Goal: Information Seeking & Learning: Learn about a topic

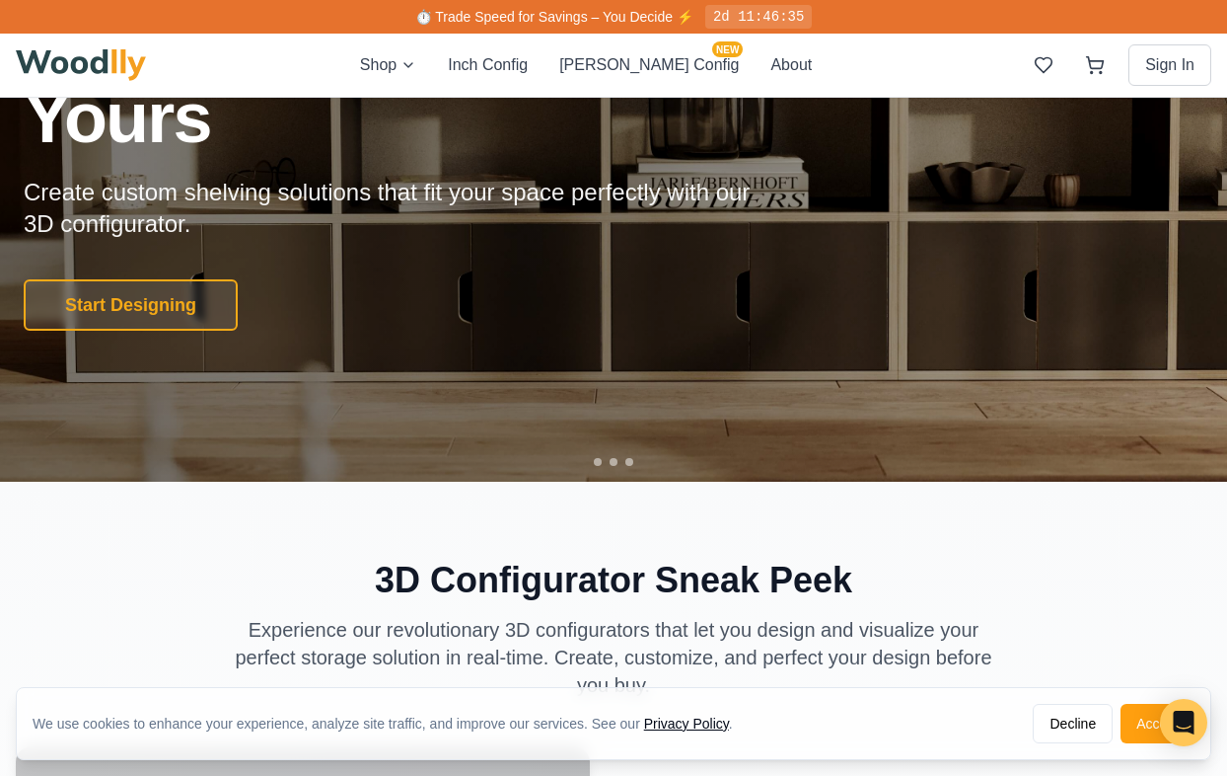
scroll to position [239, 0]
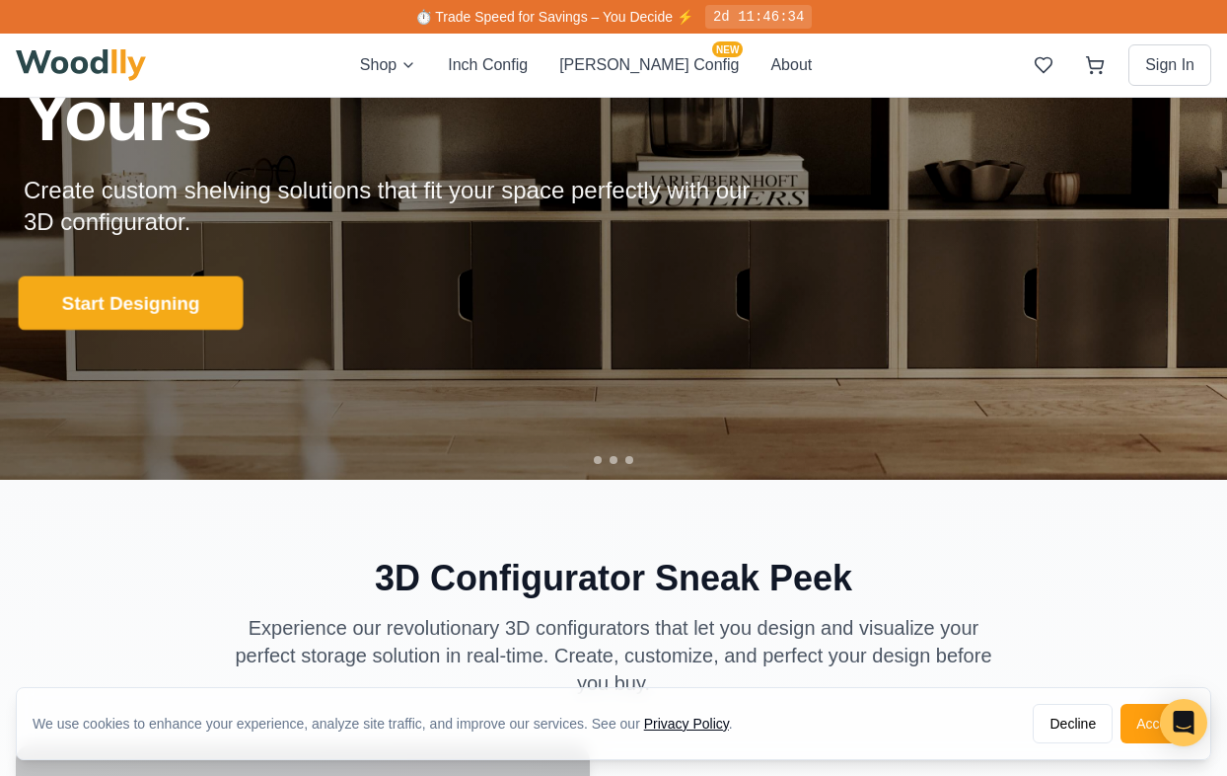
click at [188, 287] on button "Start Designing" at bounding box center [131, 303] width 225 height 54
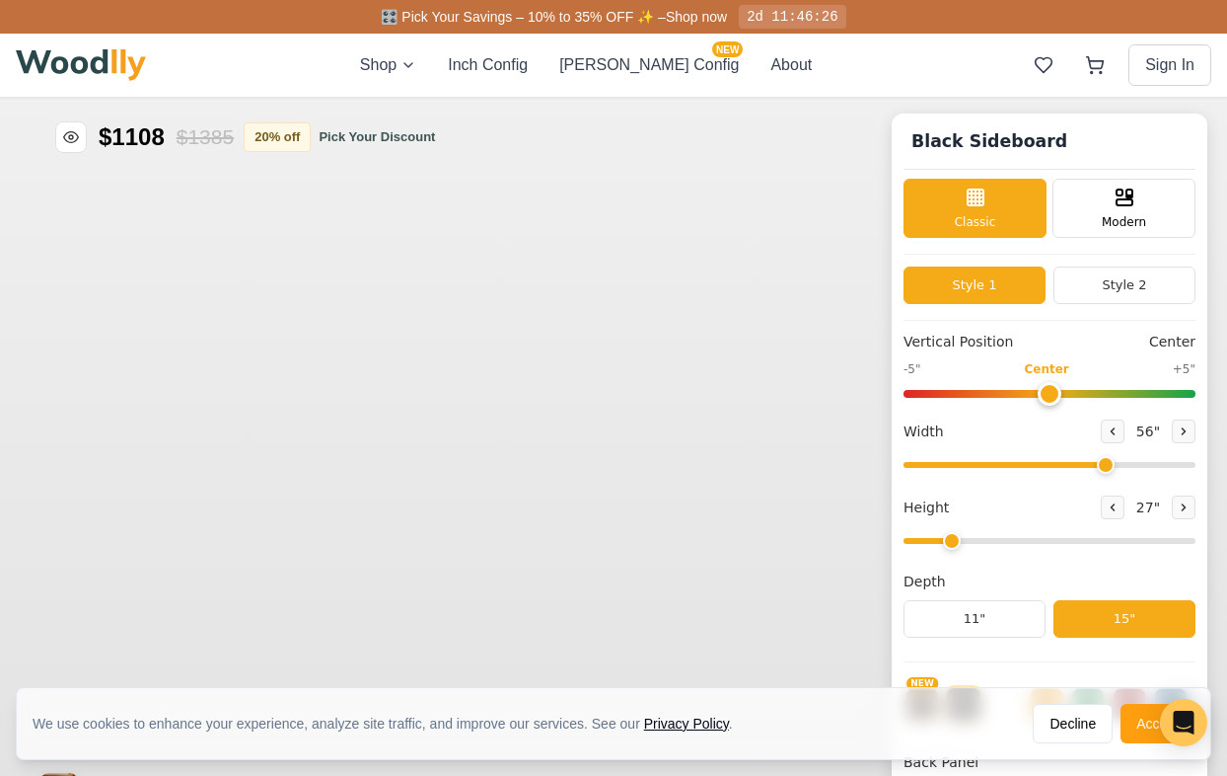
type input "56"
type input "2"
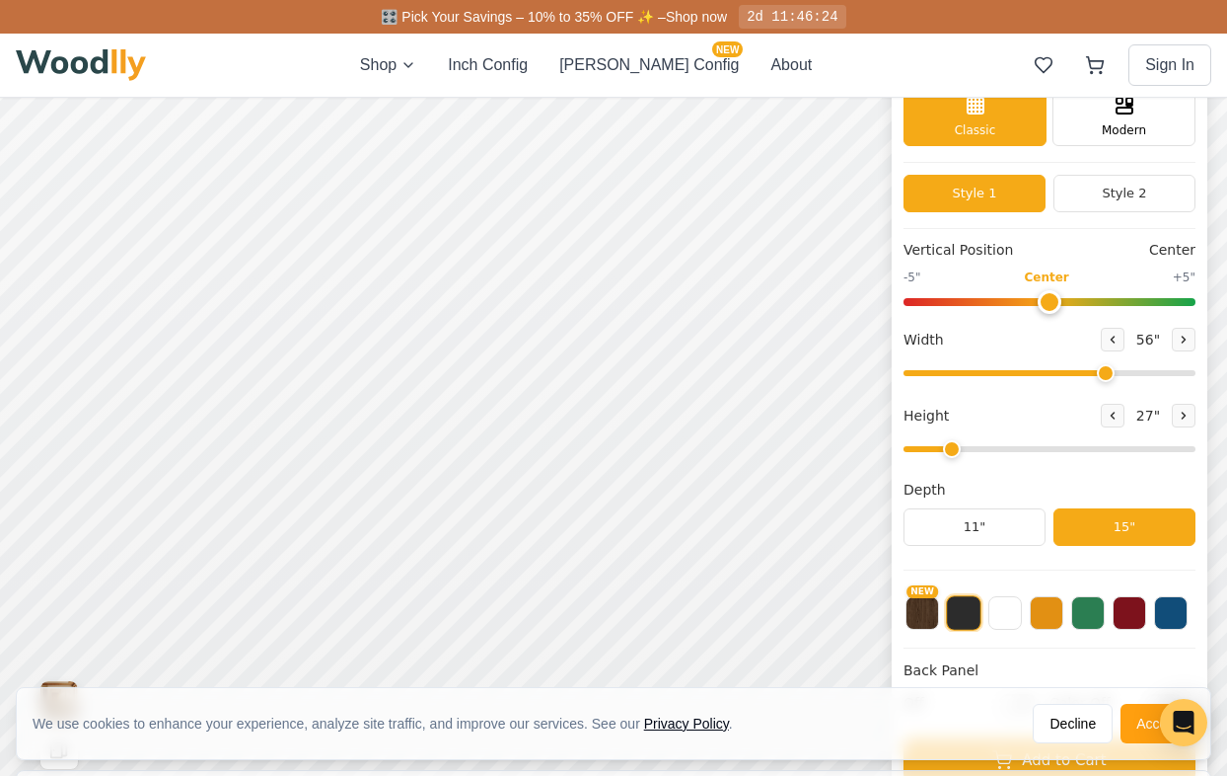
scroll to position [96, 0]
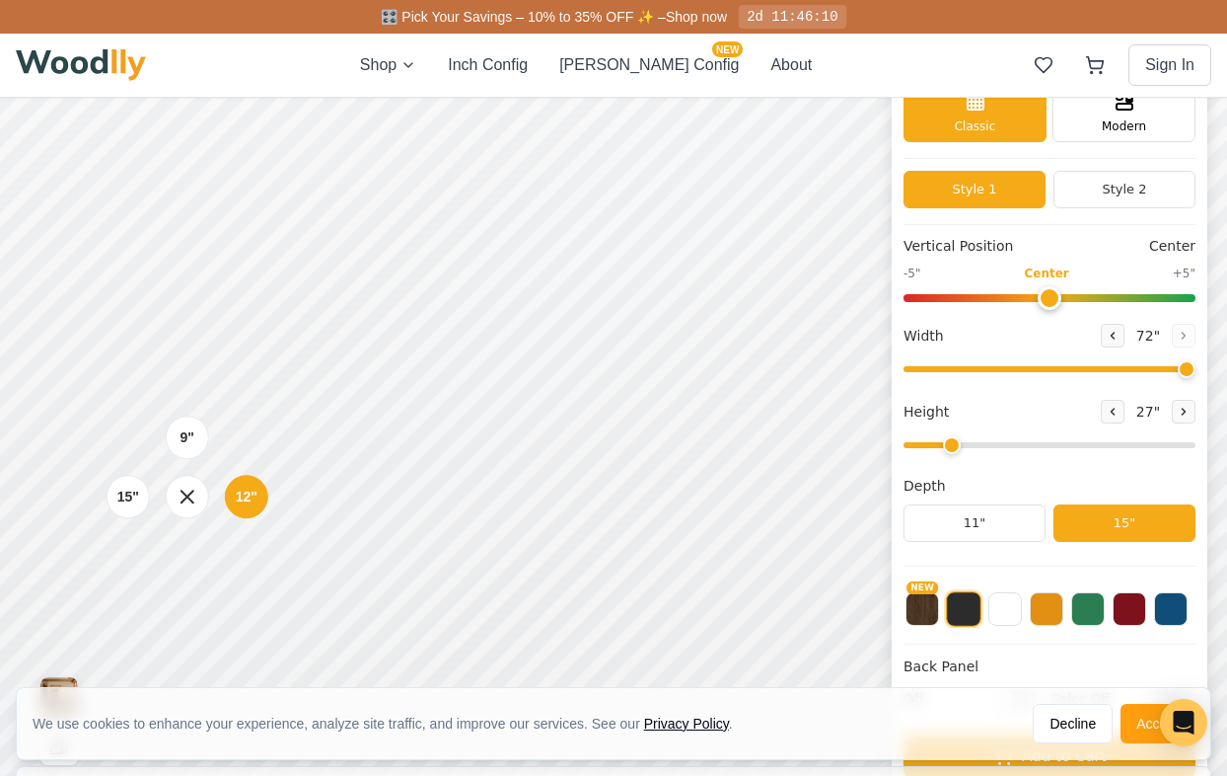
drag, startPoint x: 1099, startPoint y: 372, endPoint x: 1216, endPoint y: 380, distance: 116.7
type input "72"
click at [1196, 372] on input "range" at bounding box center [1050, 369] width 292 height 6
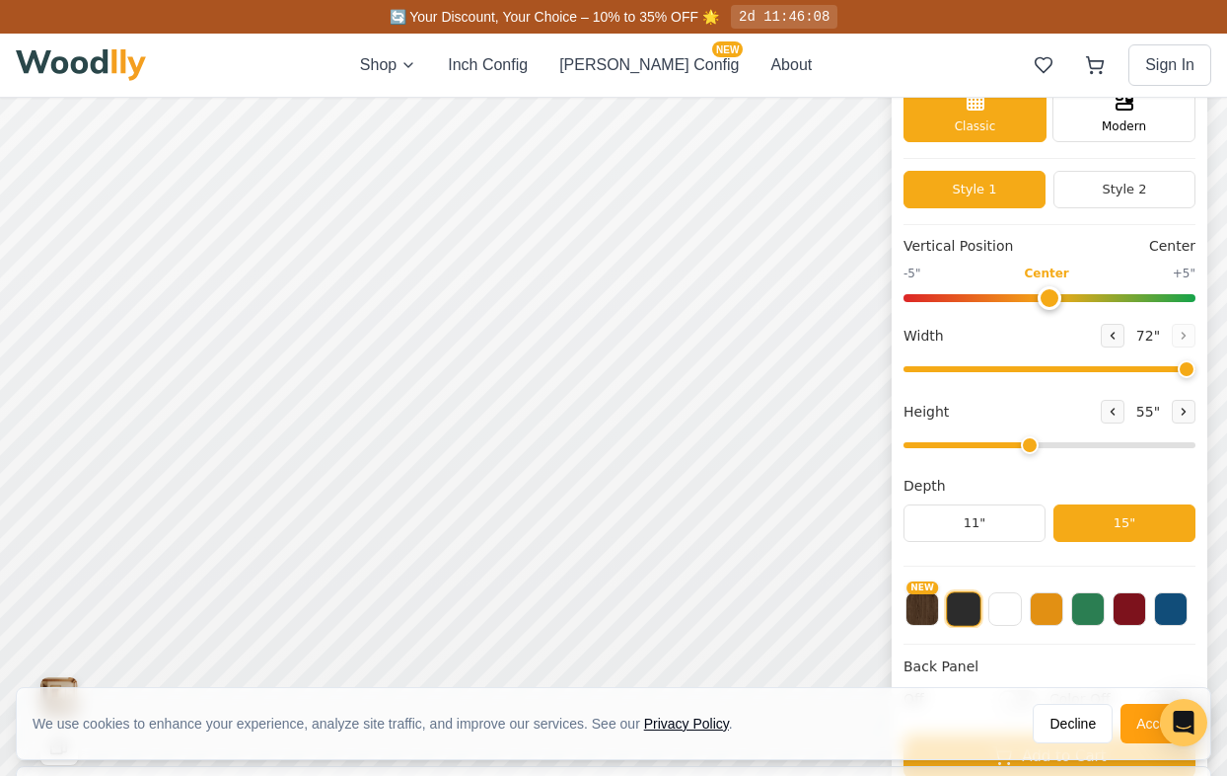
drag, startPoint x: 958, startPoint y: 444, endPoint x: 1041, endPoint y: 443, distance: 82.9
type input "4"
click at [1041, 444] on input "range" at bounding box center [1050, 445] width 292 height 6
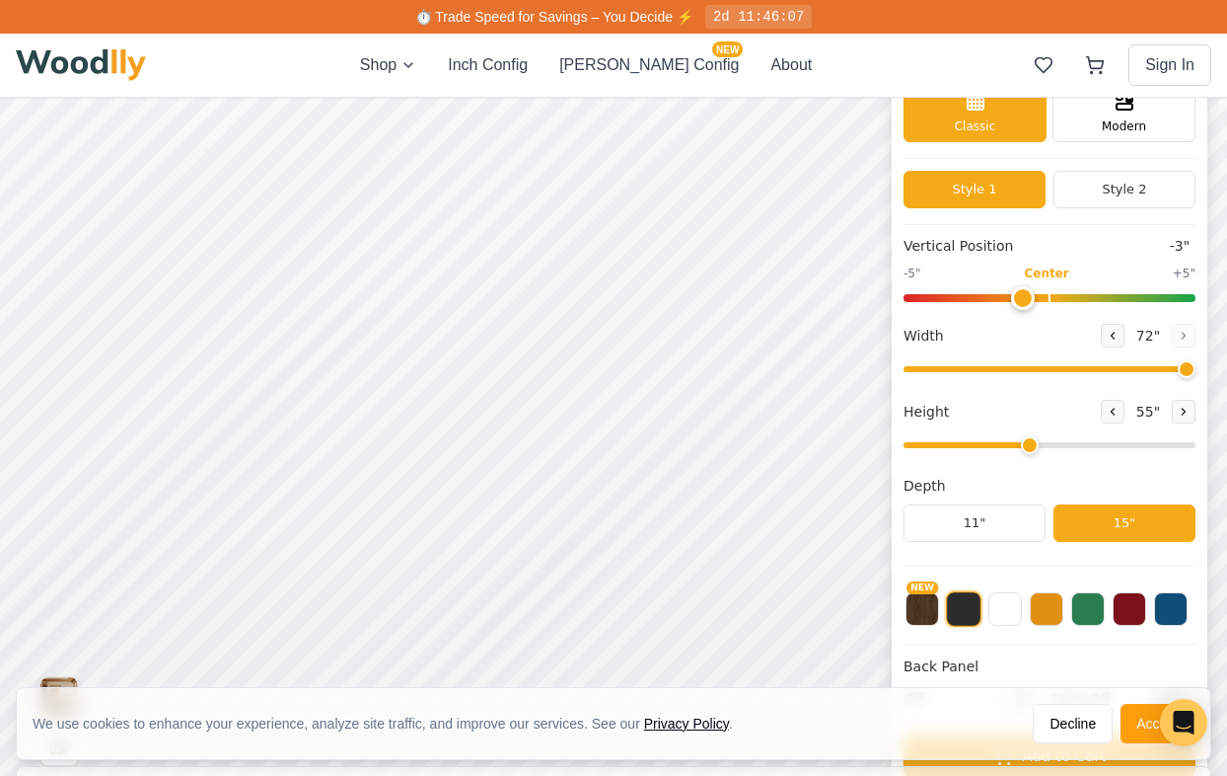
type input "0"
drag, startPoint x: 1054, startPoint y: 292, endPoint x: 1047, endPoint y: 303, distance: 12.9
click at [1047, 302] on input "range" at bounding box center [1050, 298] width 292 height 8
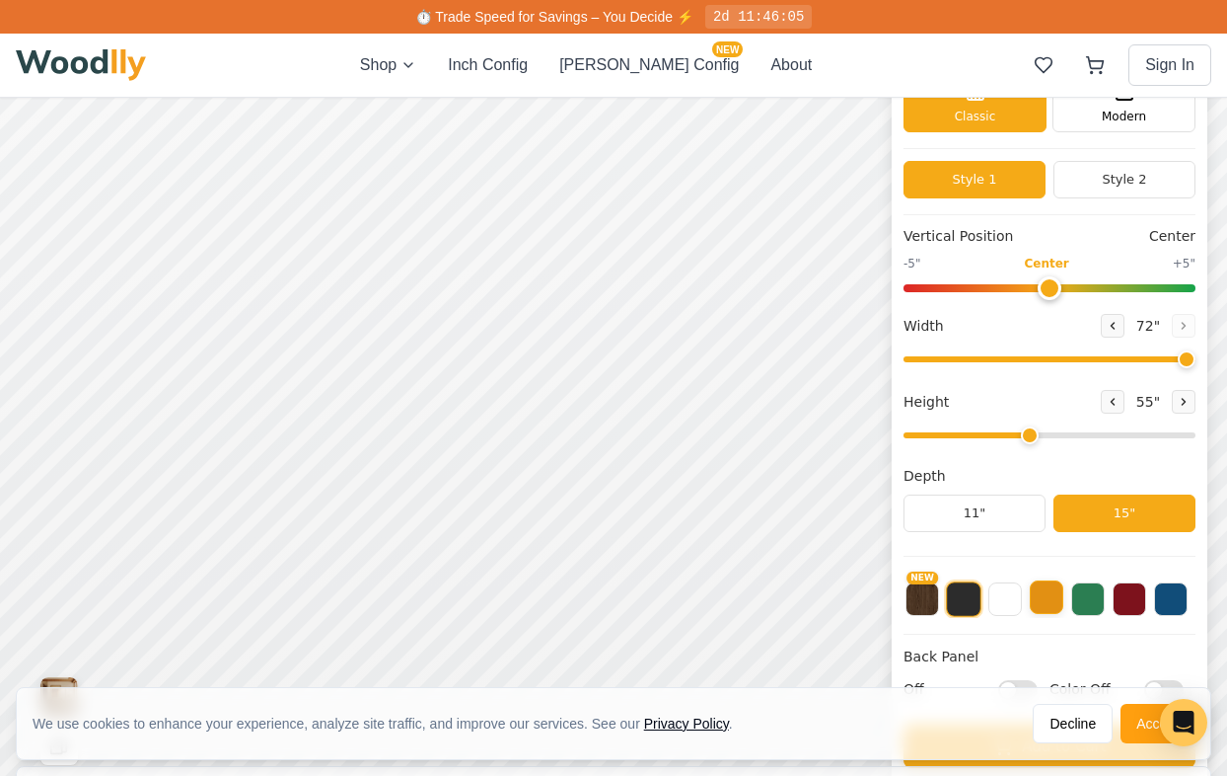
click at [1059, 606] on button at bounding box center [1047, 597] width 34 height 34
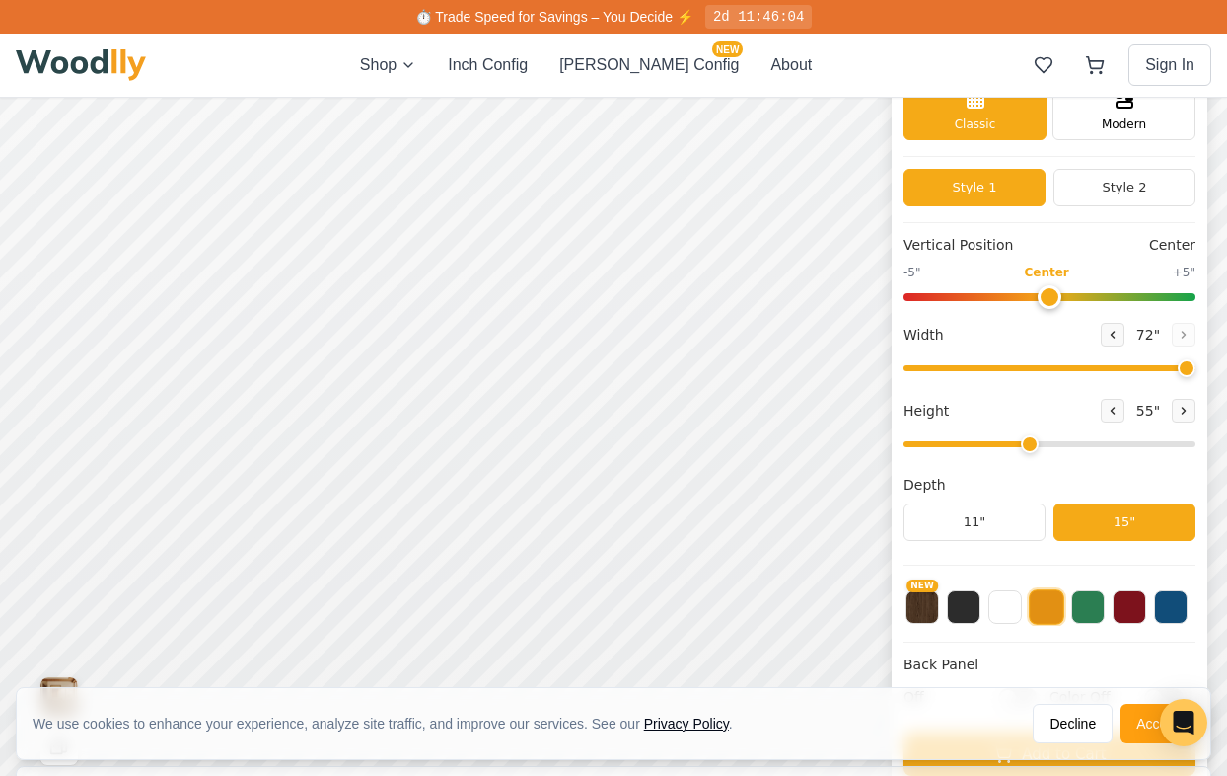
scroll to position [10, 0]
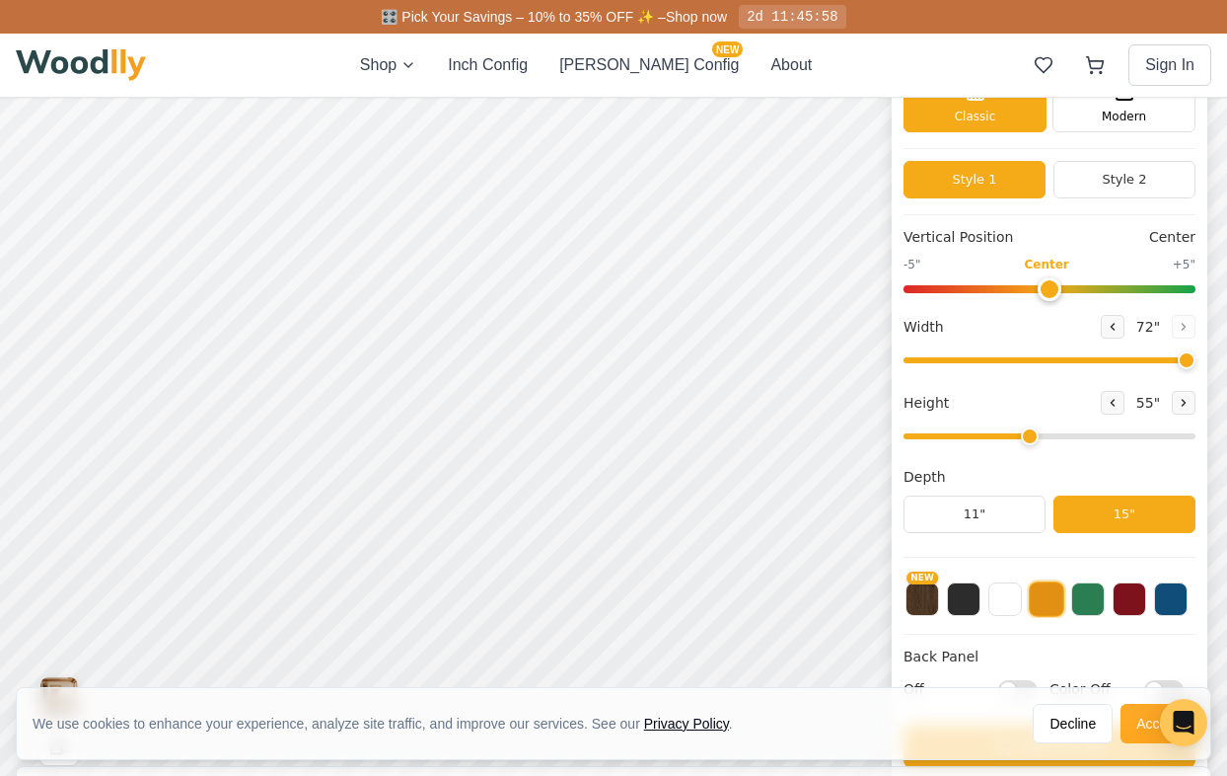
click at [1147, 726] on button "Accept" at bounding box center [1158, 722] width 74 height 39
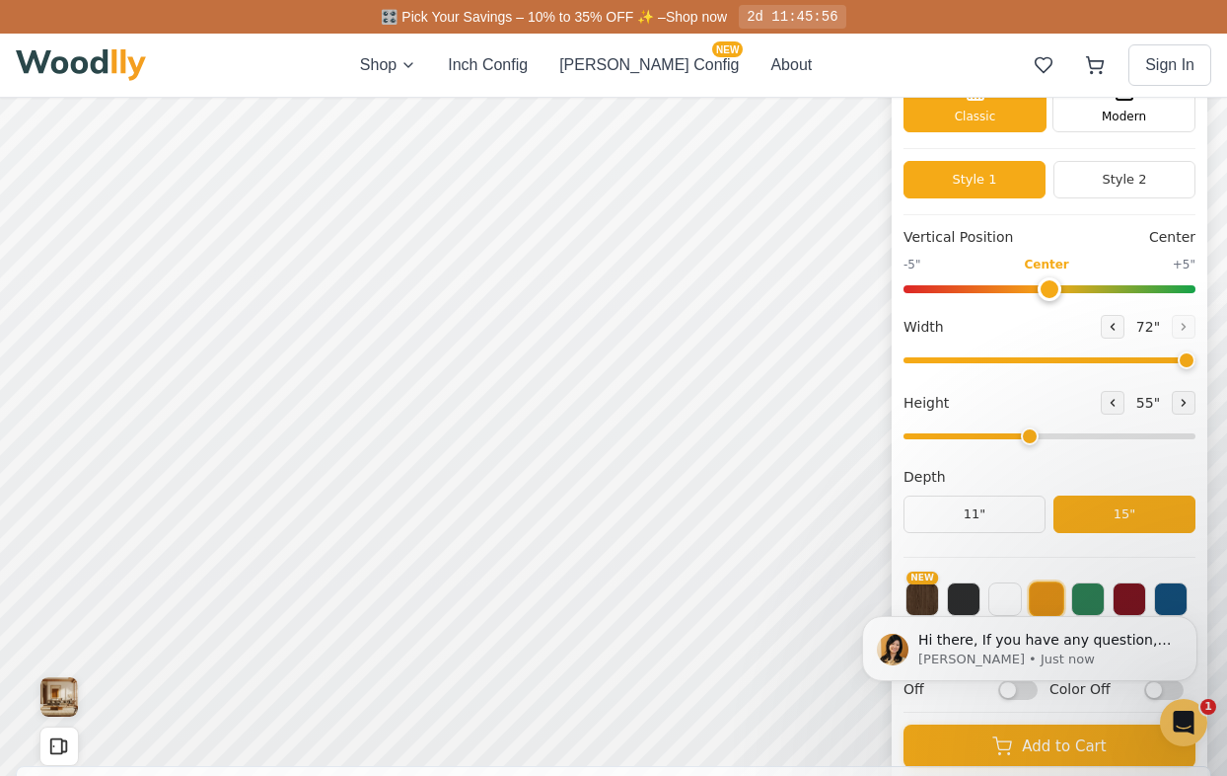
scroll to position [0, 0]
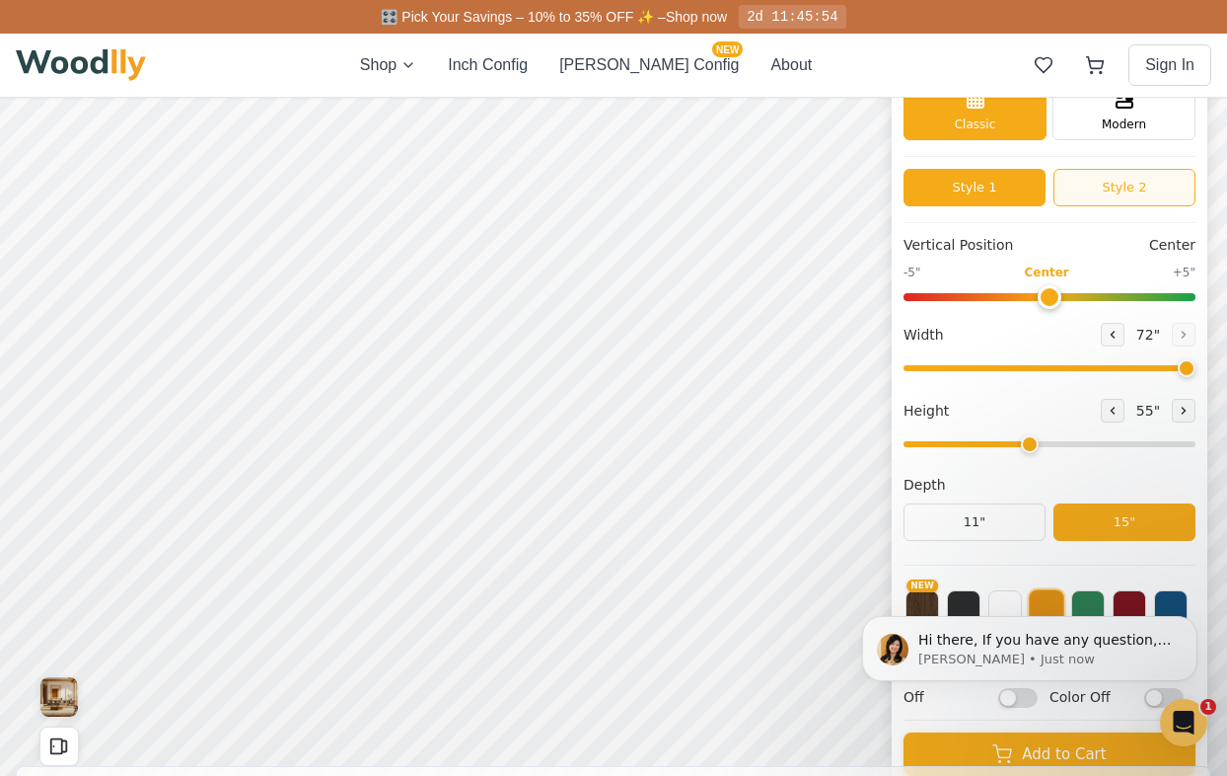
click at [1138, 188] on button "Style 2" at bounding box center [1125, 187] width 142 height 37
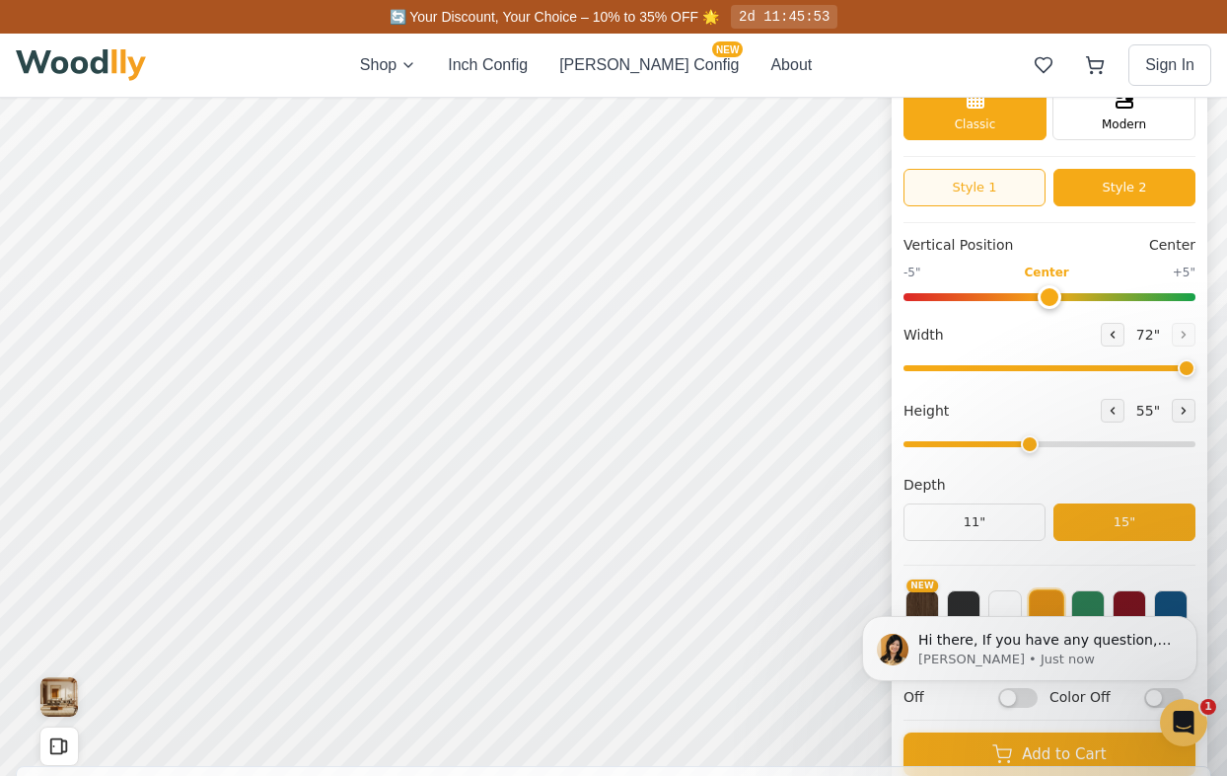
click at [1002, 200] on button "Style 1" at bounding box center [975, 187] width 142 height 37
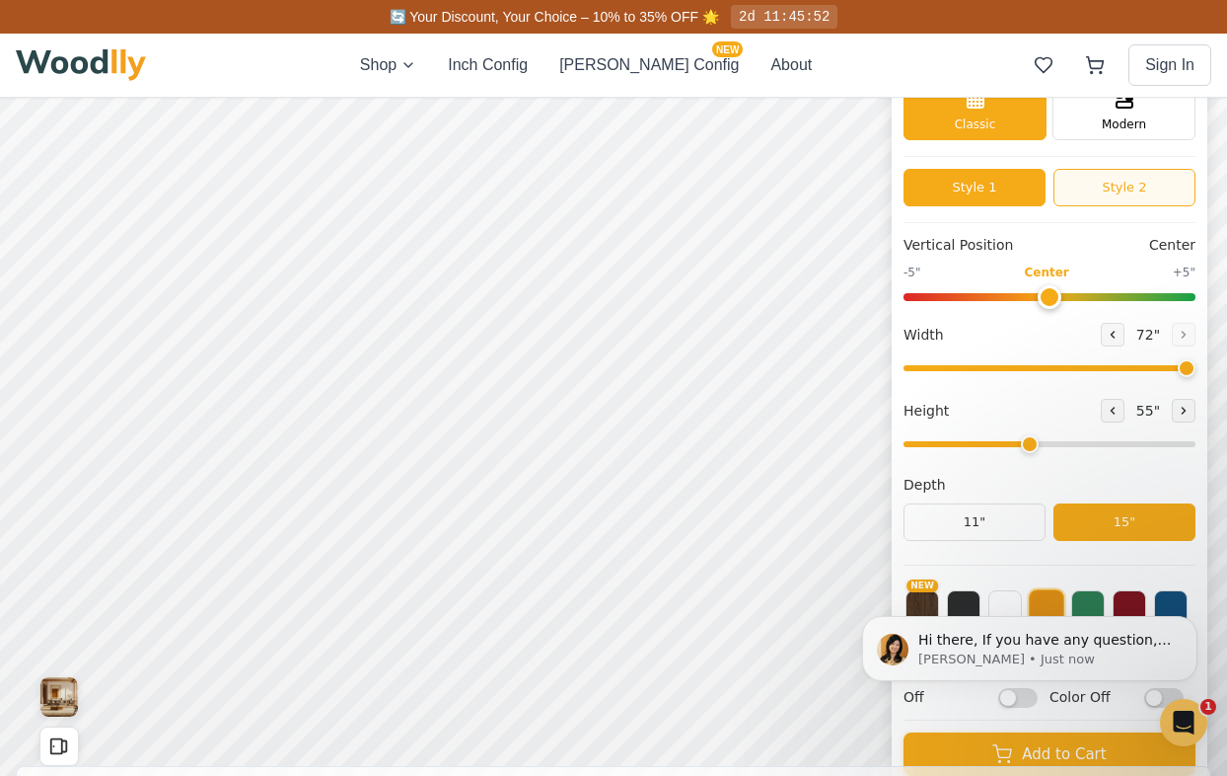
click at [1088, 188] on button "Style 2" at bounding box center [1125, 187] width 142 height 37
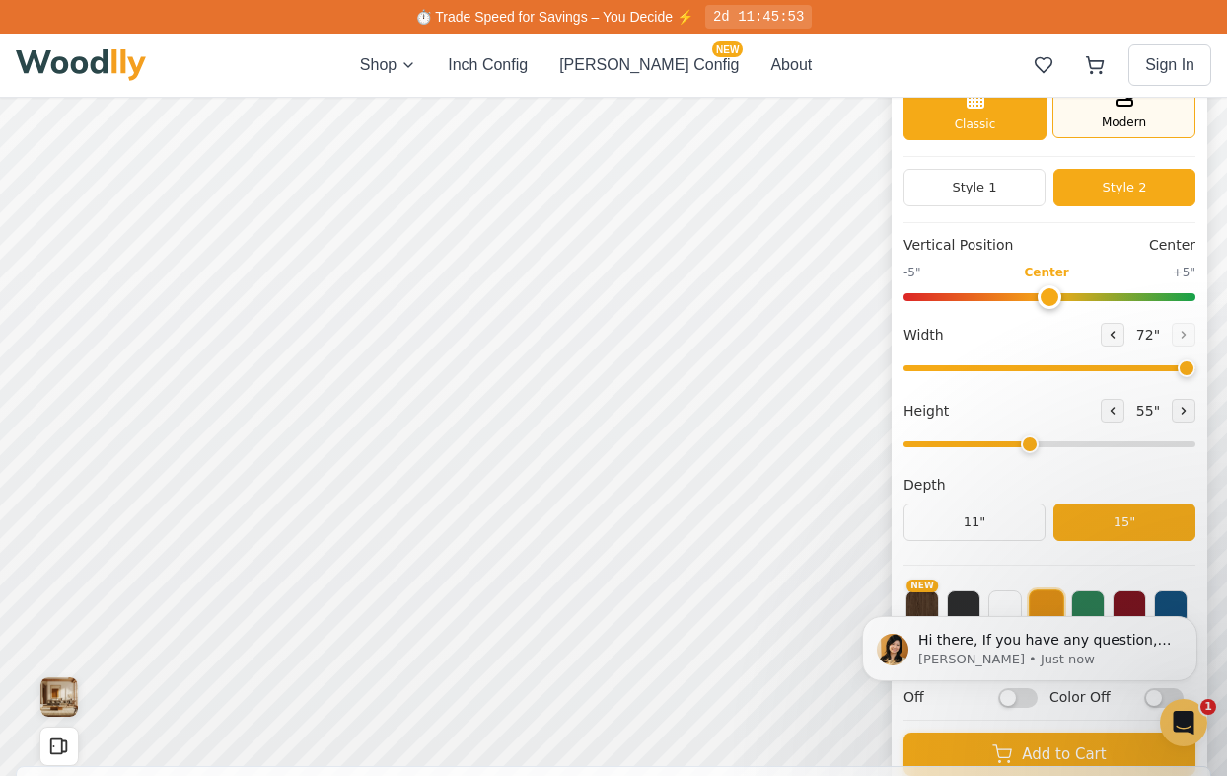
click at [1114, 131] on div "Modern" at bounding box center [1124, 108] width 143 height 59
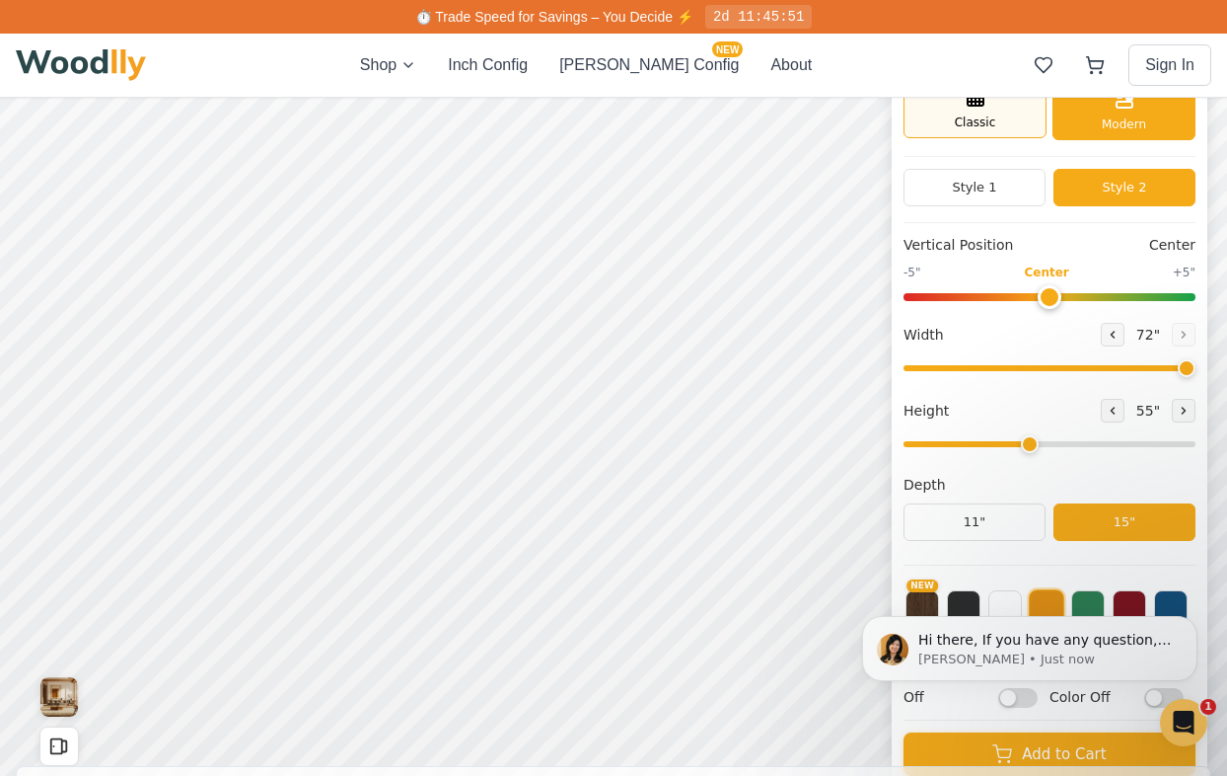
click at [1015, 110] on div "Classic" at bounding box center [975, 108] width 143 height 59
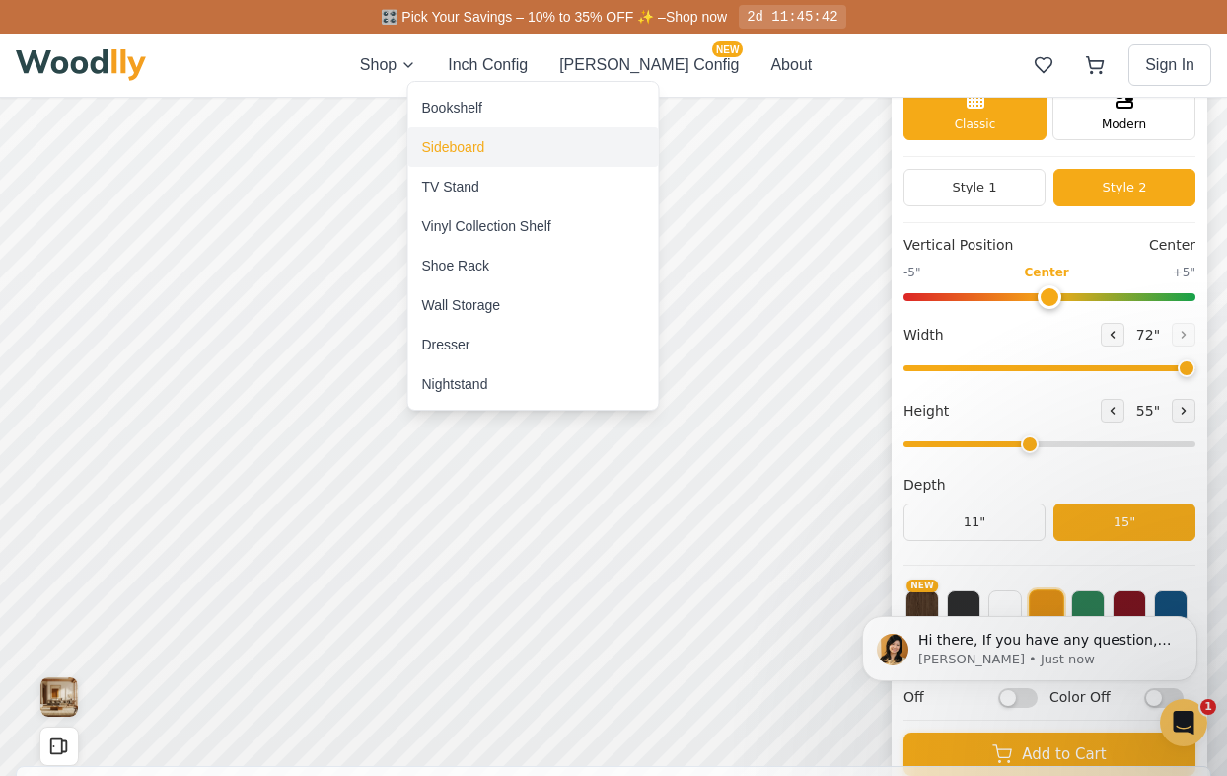
click at [458, 144] on div "Sideboard" at bounding box center [453, 147] width 63 height 20
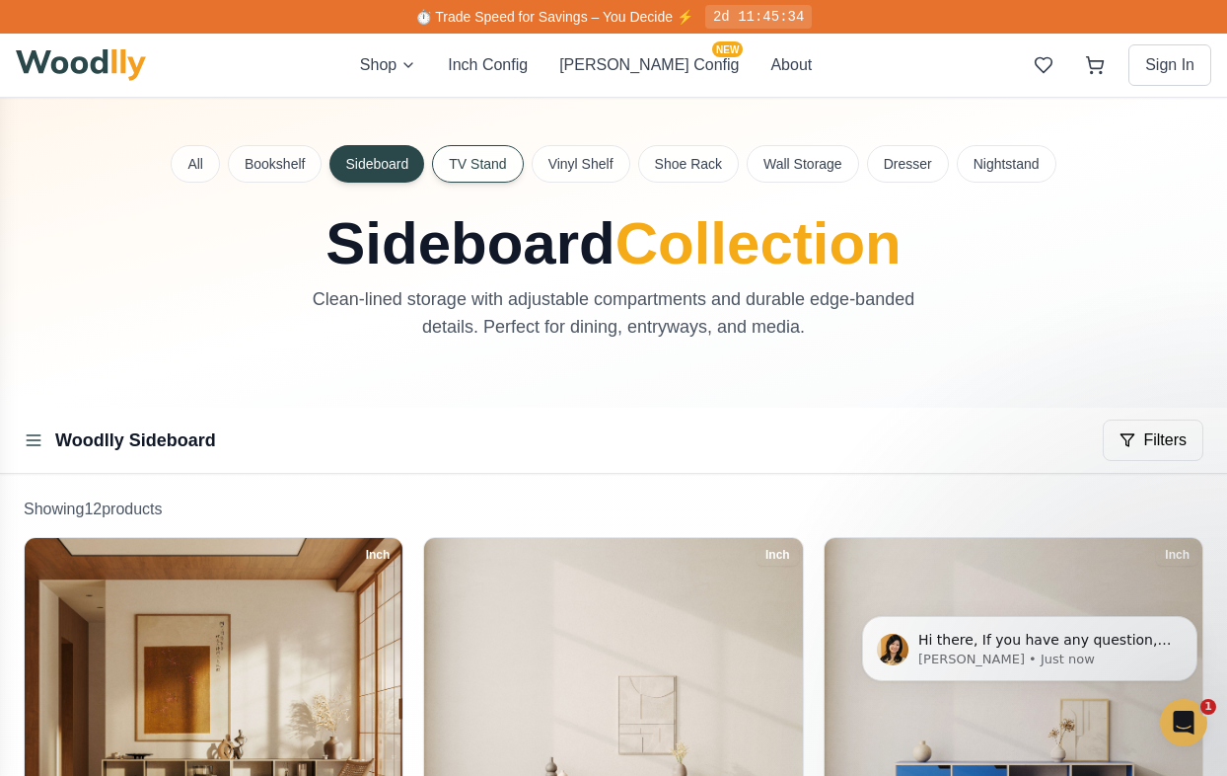
click at [485, 174] on button "TV Stand" at bounding box center [477, 163] width 91 height 37
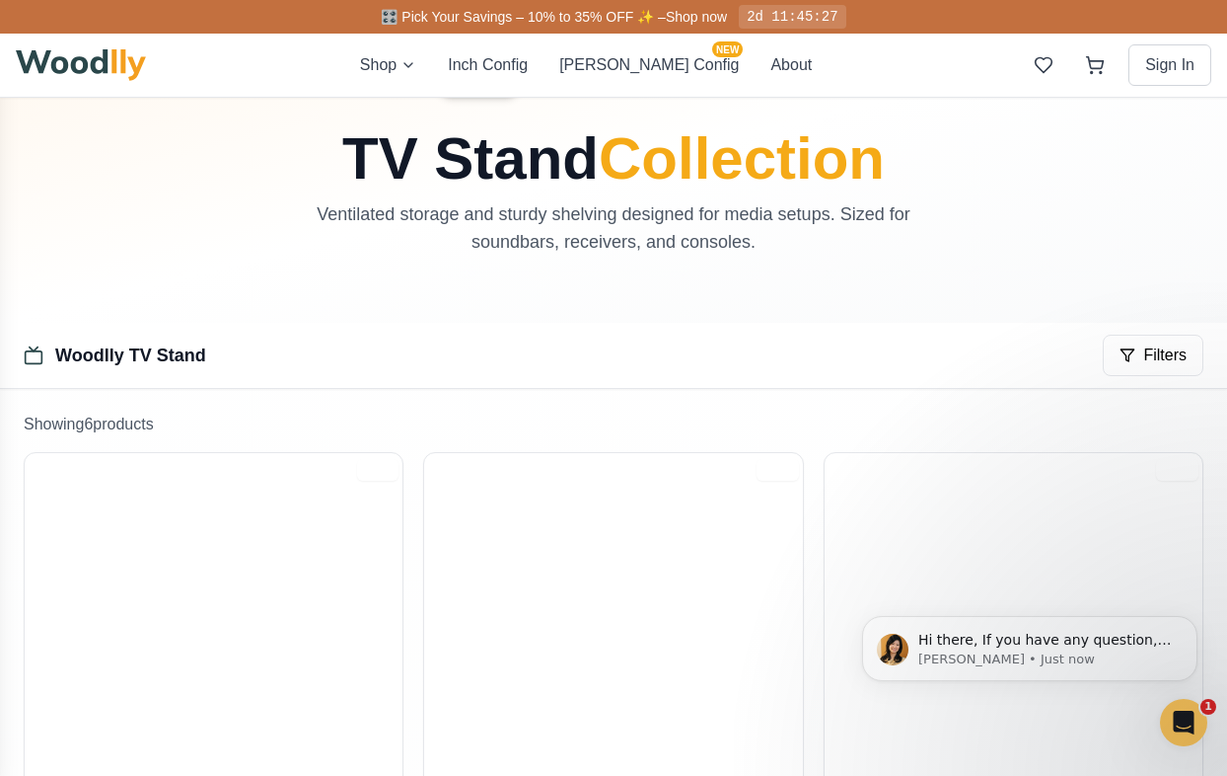
scroll to position [22, 0]
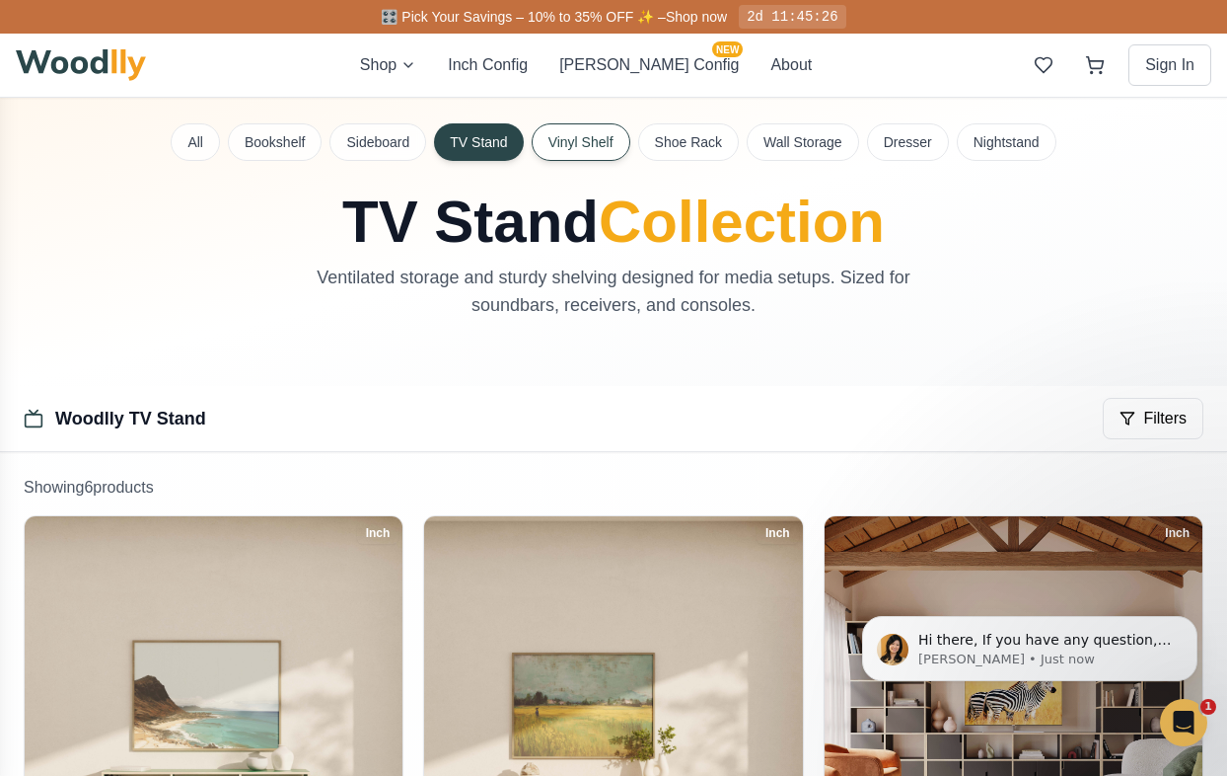
click at [593, 143] on button "Vinyl Shelf" at bounding box center [581, 141] width 99 height 37
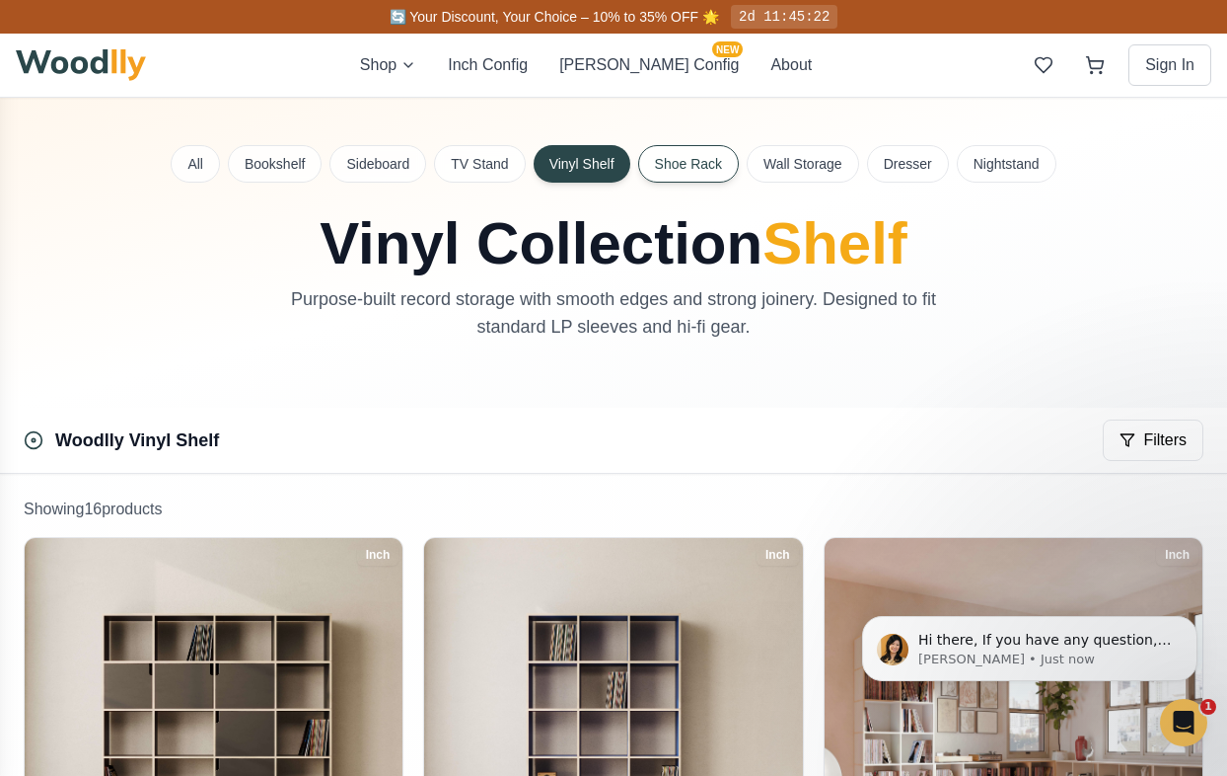
click at [672, 163] on button "Shoe Rack" at bounding box center [688, 163] width 101 height 37
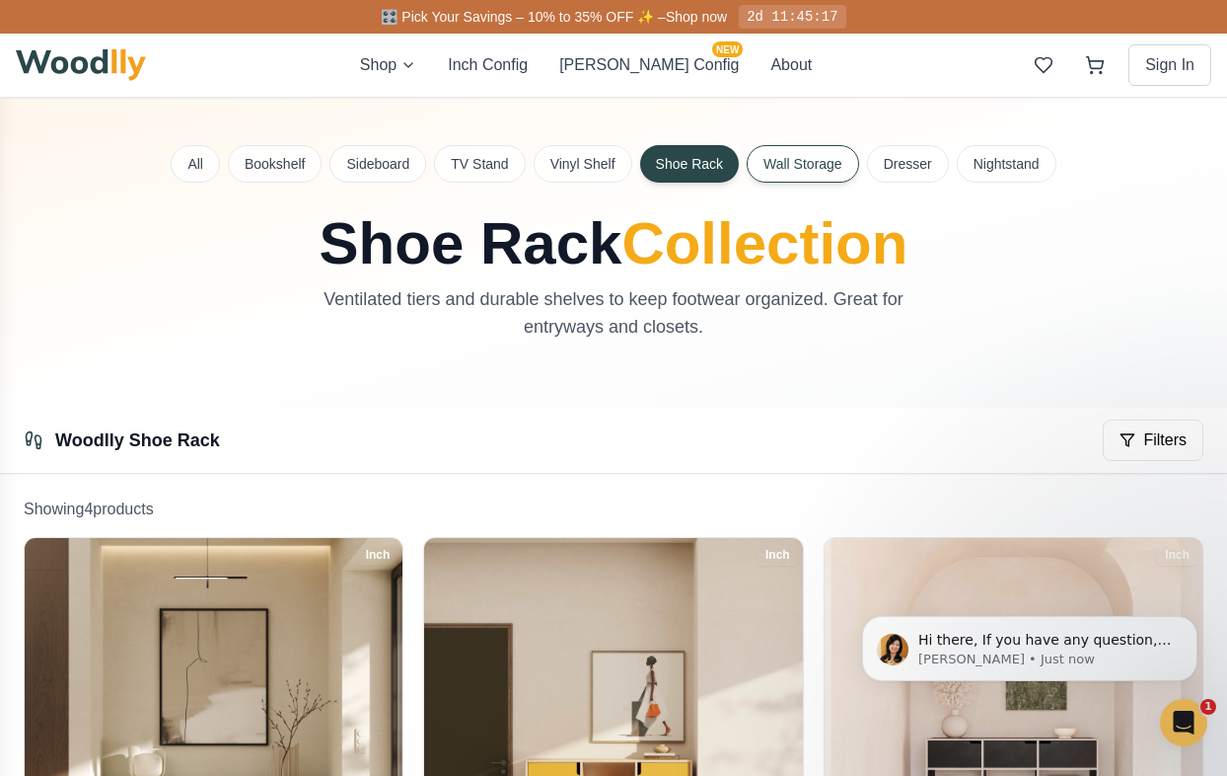
click at [808, 172] on button "Wall Storage" at bounding box center [803, 163] width 112 height 37
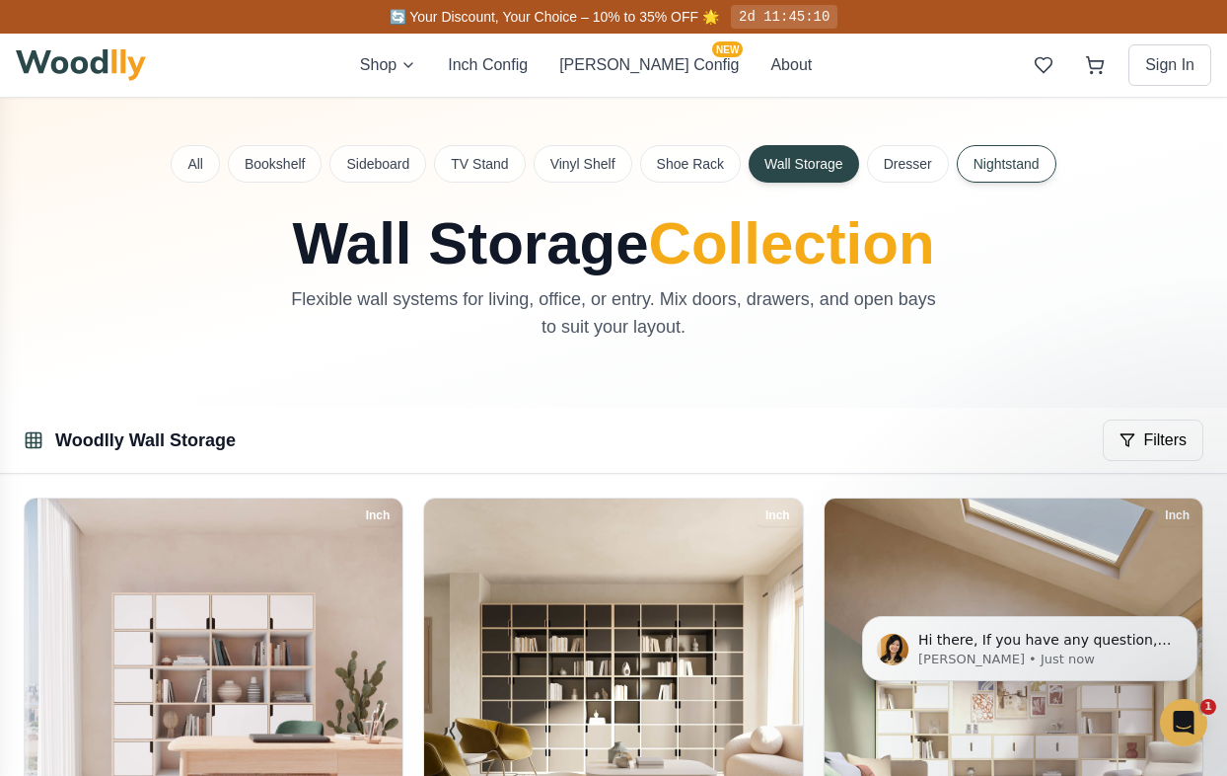
click at [1006, 158] on button "Nightstand" at bounding box center [1007, 163] width 100 height 37
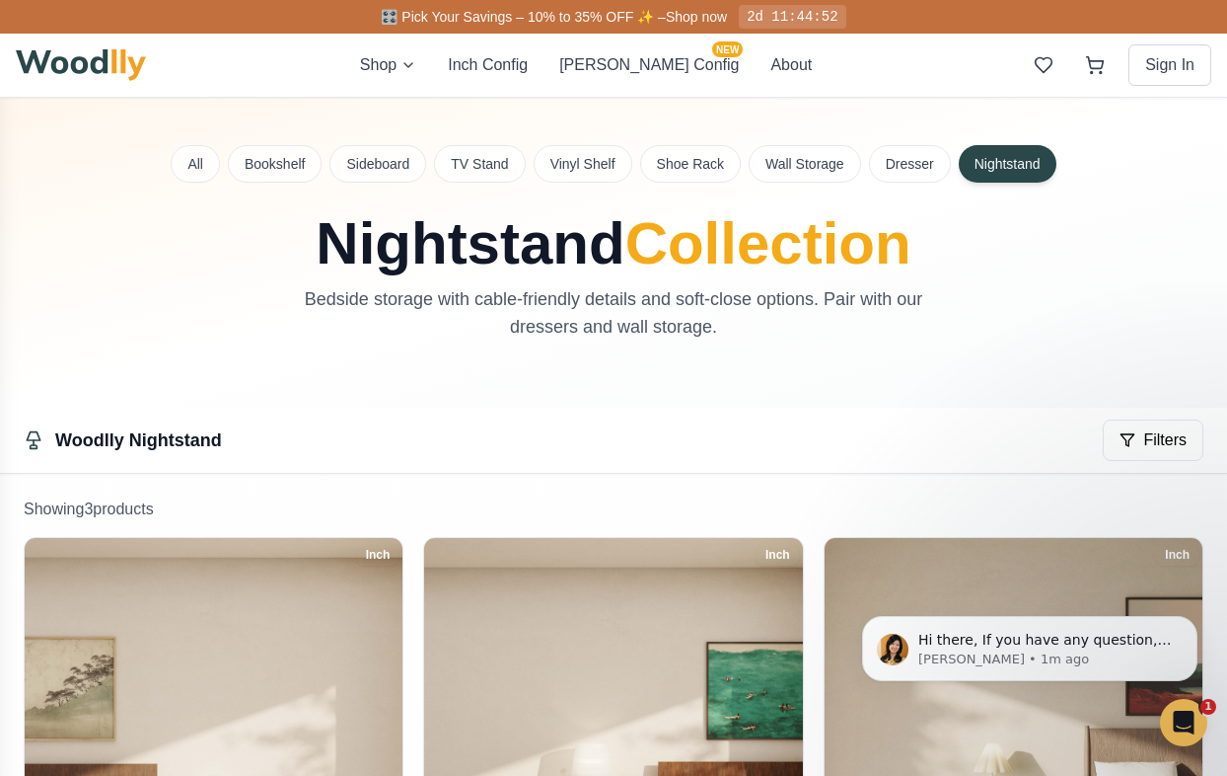
click at [112, 69] on img at bounding box center [81, 65] width 130 height 32
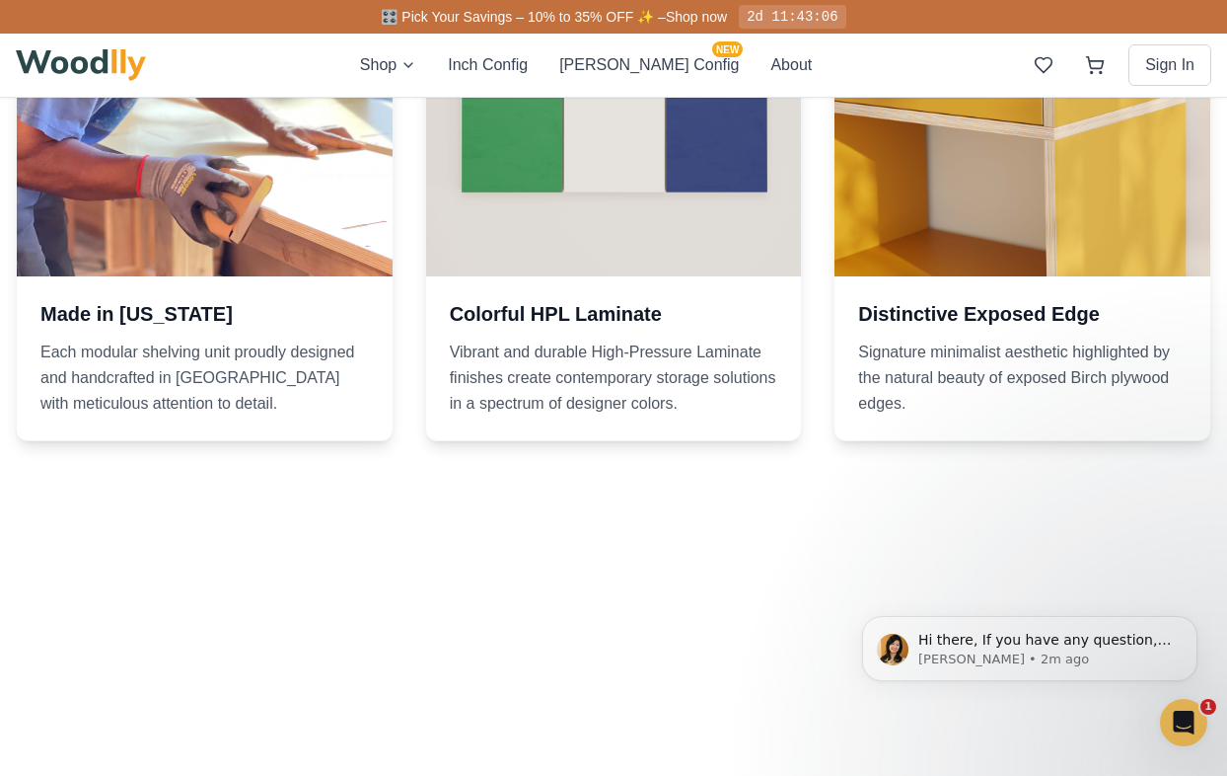
scroll to position [2785, 0]
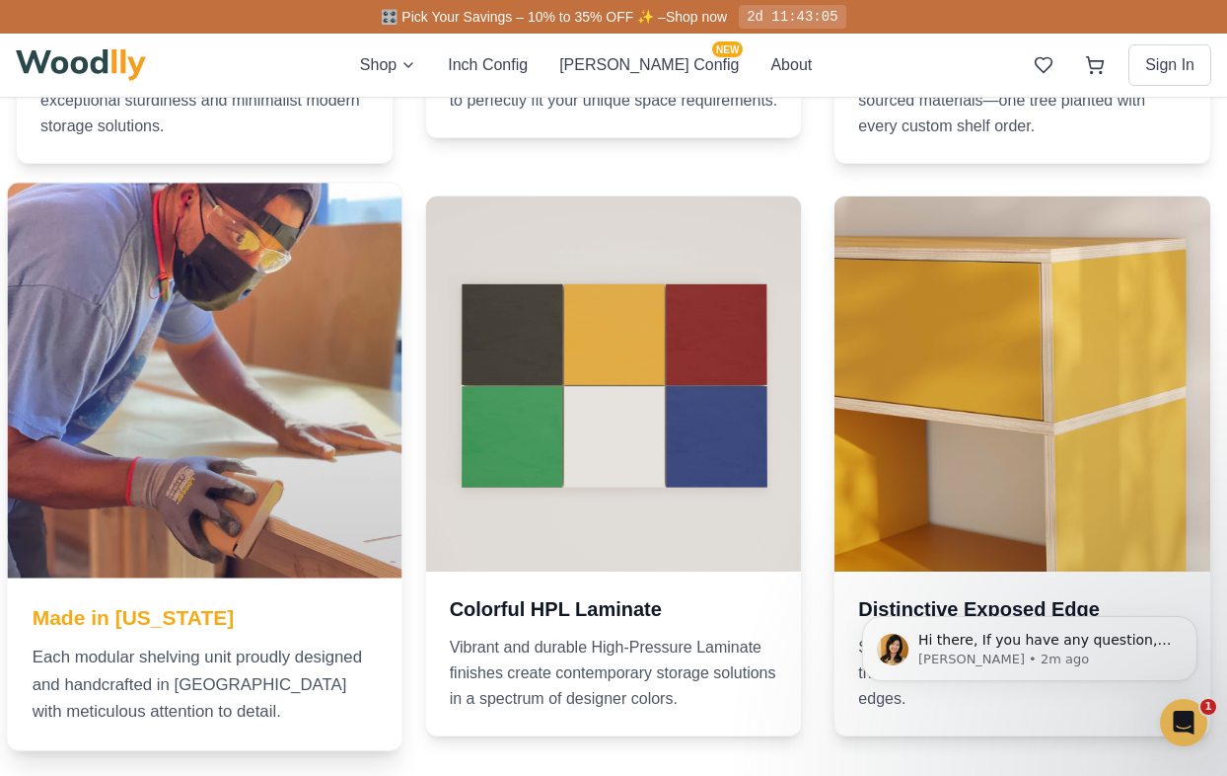
click at [297, 501] on div at bounding box center [204, 380] width 395 height 395
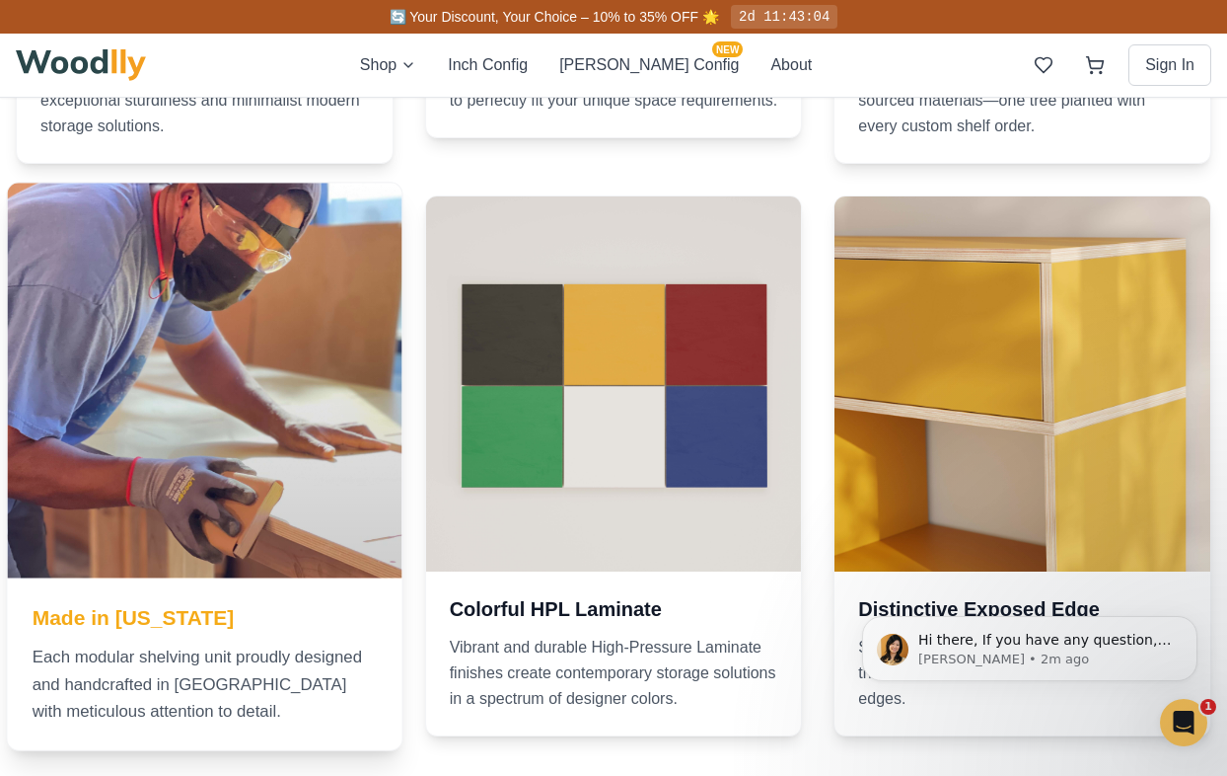
click at [279, 599] on div "Made in [US_STATE] Each modular shelving unit proudly designed and handcrafted …" at bounding box center [204, 663] width 395 height 172
click at [134, 617] on h3 "Made in [US_STATE]" at bounding box center [205, 616] width 344 height 29
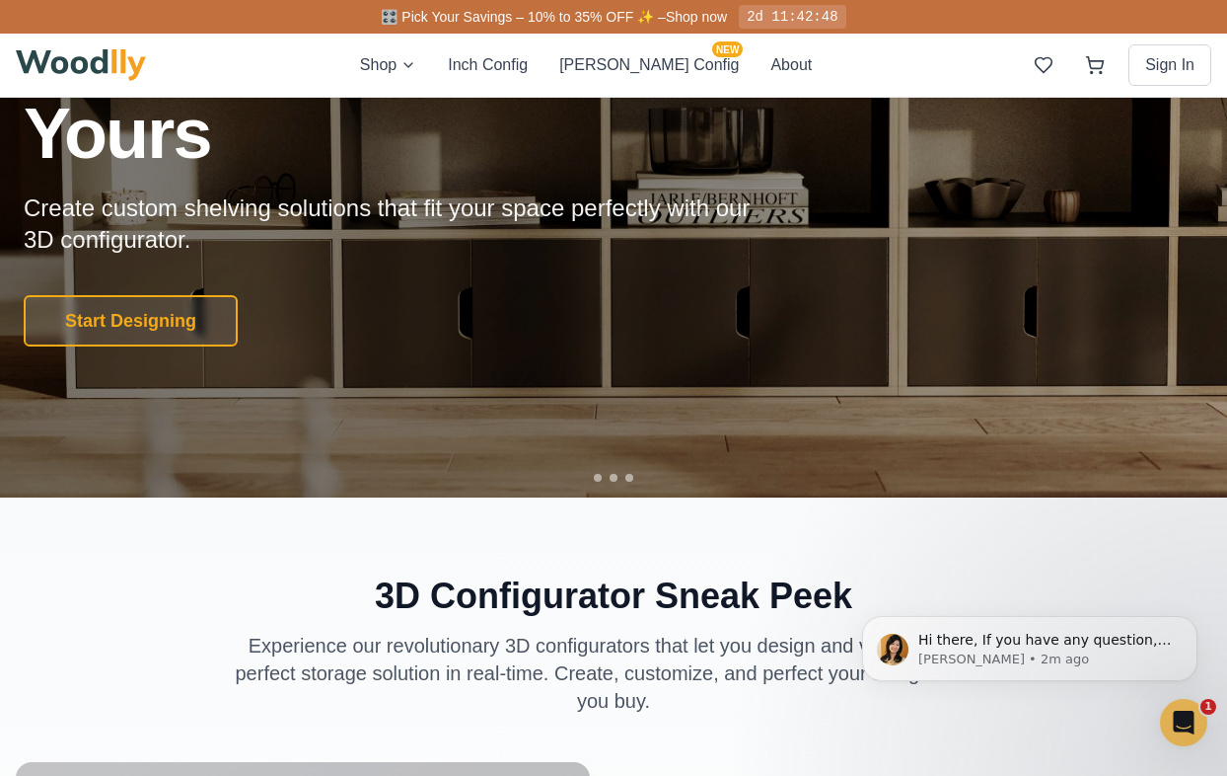
scroll to position [0, 0]
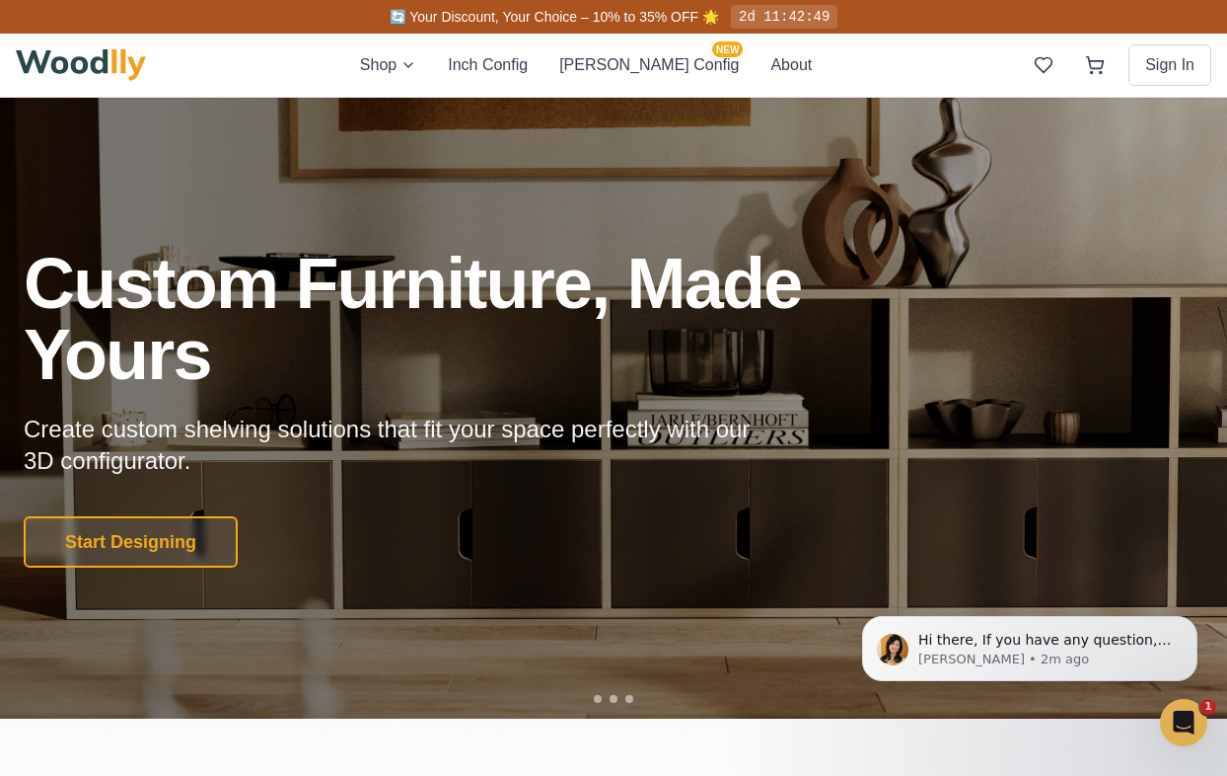
click at [754, 46] on div "Shop Inch Config [PERSON_NAME] Config NEW About Sign In" at bounding box center [614, 65] width 1196 height 63
click at [771, 58] on button "About" at bounding box center [791, 65] width 41 height 24
